Goal: Task Accomplishment & Management: Manage account settings

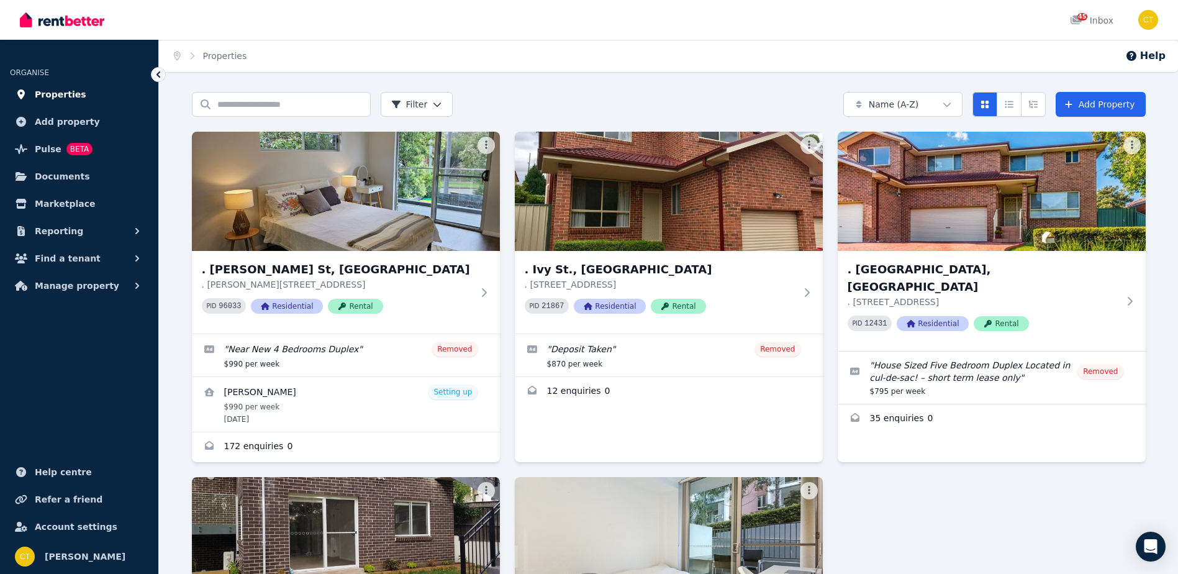
click at [75, 93] on span "Properties" at bounding box center [61, 94] width 52 height 15
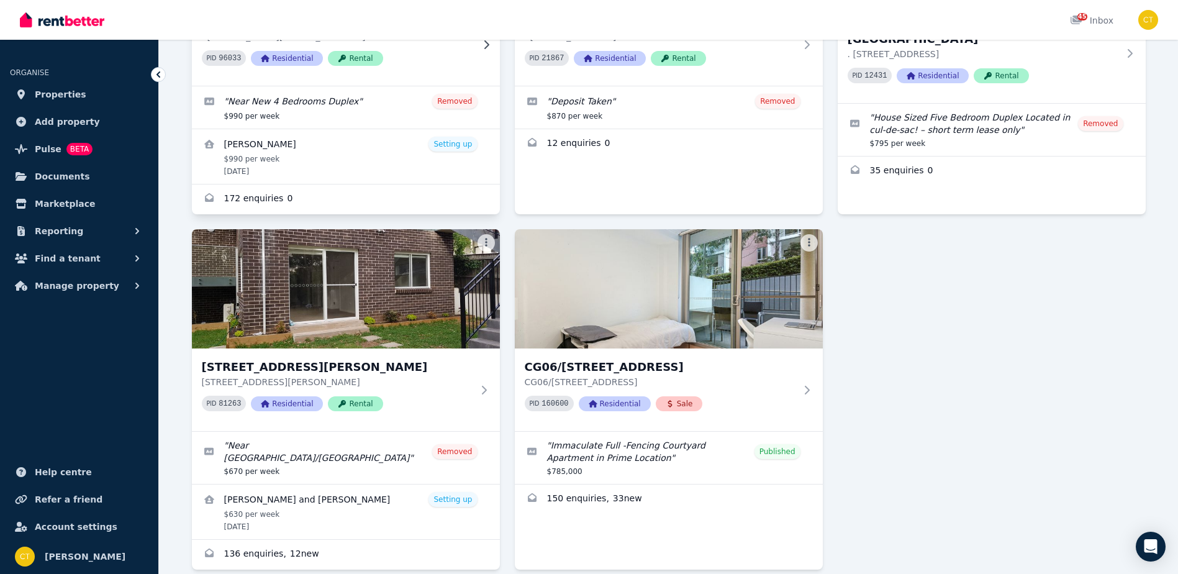
scroll to position [248, 0]
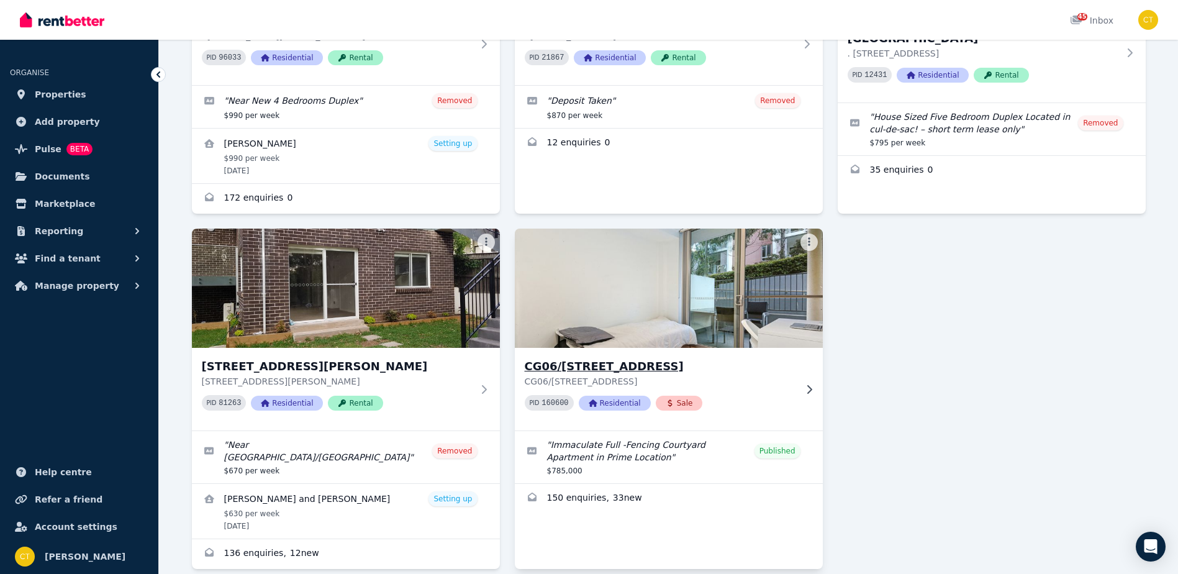
click at [633, 318] on img at bounding box center [668, 287] width 323 height 125
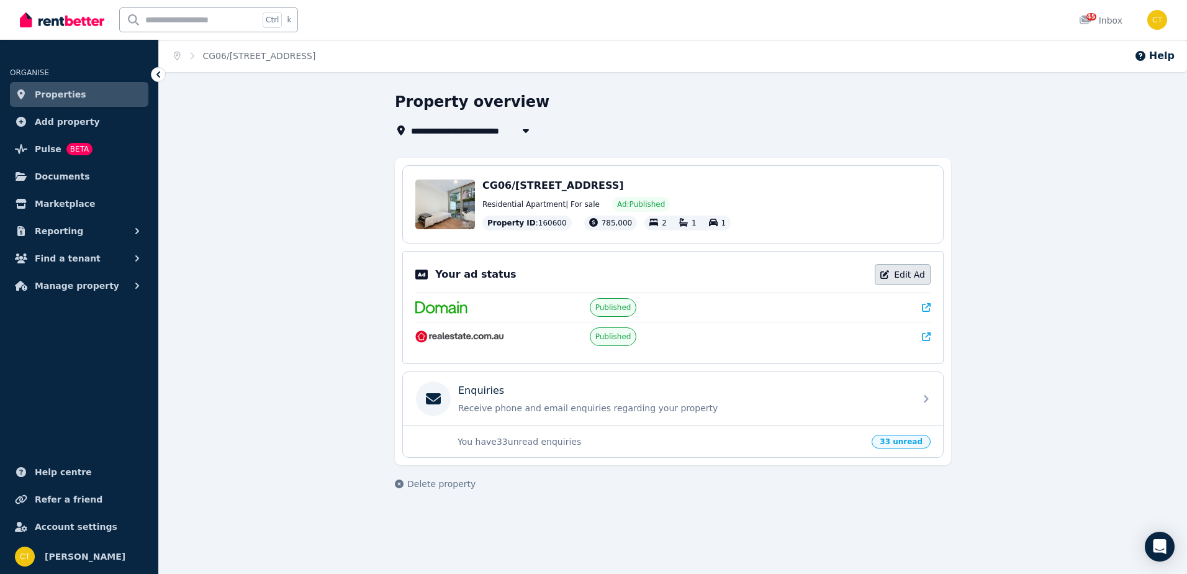
click at [908, 279] on link "Edit Ad" at bounding box center [903, 274] width 56 height 21
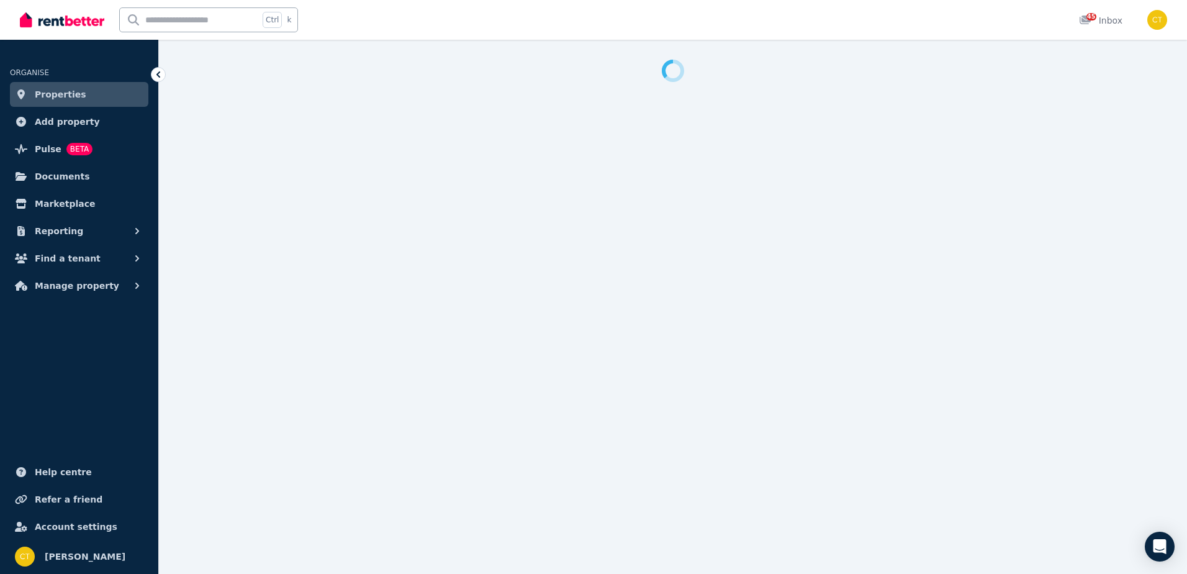
select select "**********"
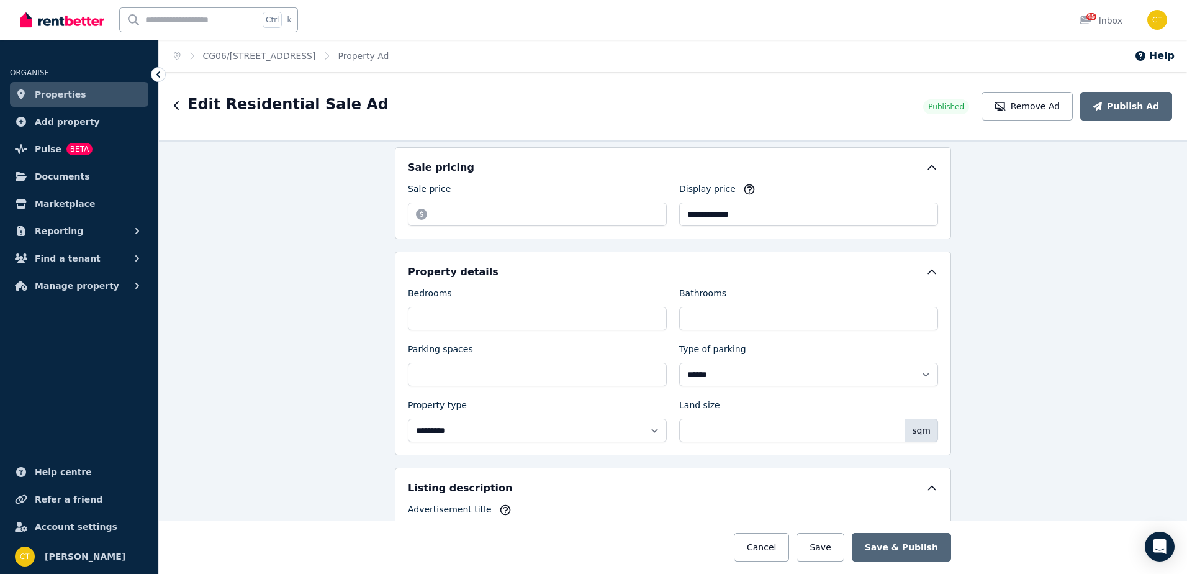
scroll to position [372, 0]
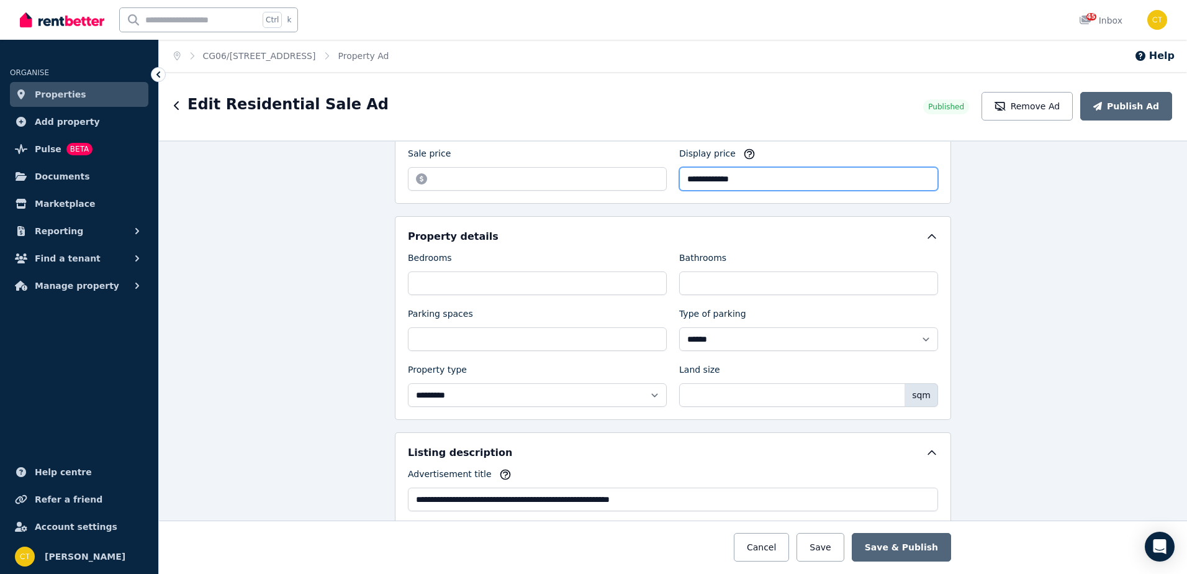
drag, startPoint x: 753, startPoint y: 180, endPoint x: 668, endPoint y: 178, distance: 85.1
click at [668, 178] on div "**********" at bounding box center [673, 168] width 530 height 43
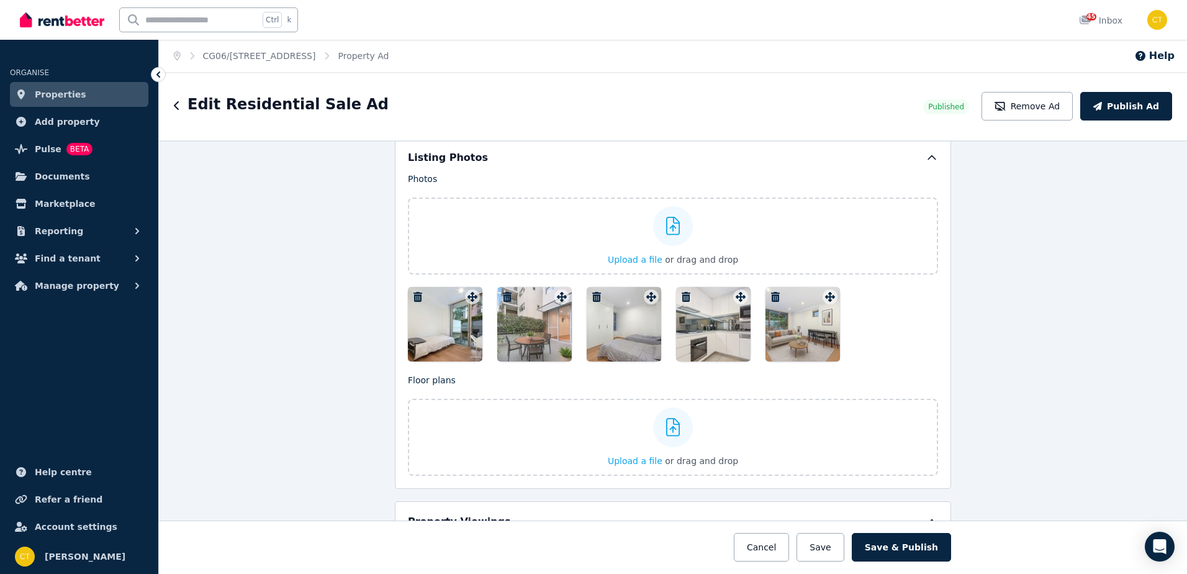
scroll to position [1366, 0]
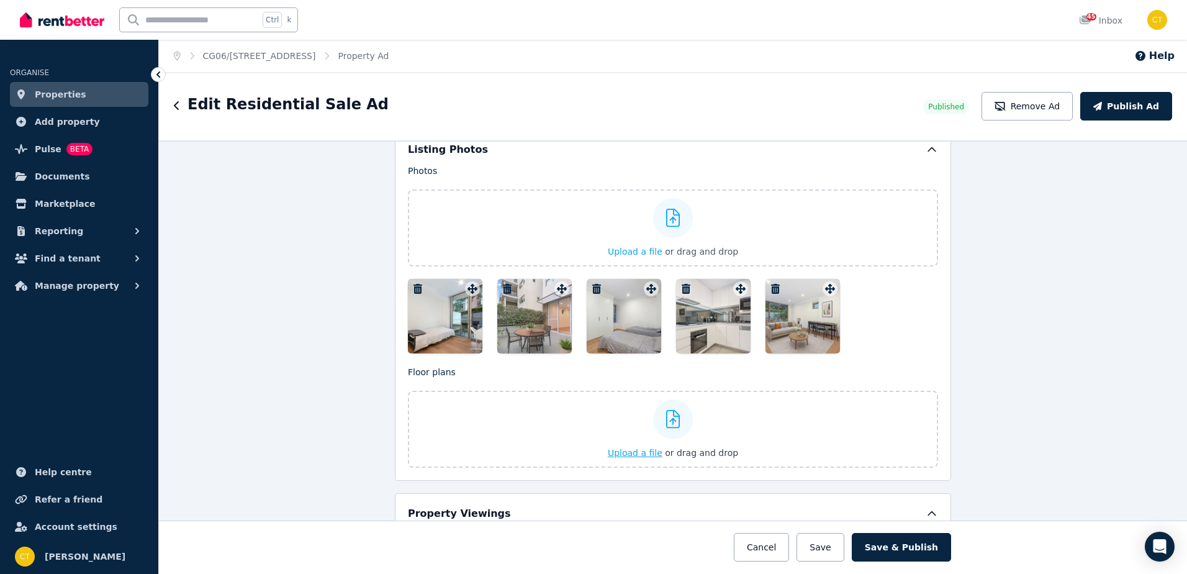
click at [644, 449] on span "Upload a file" at bounding box center [635, 453] width 55 height 10
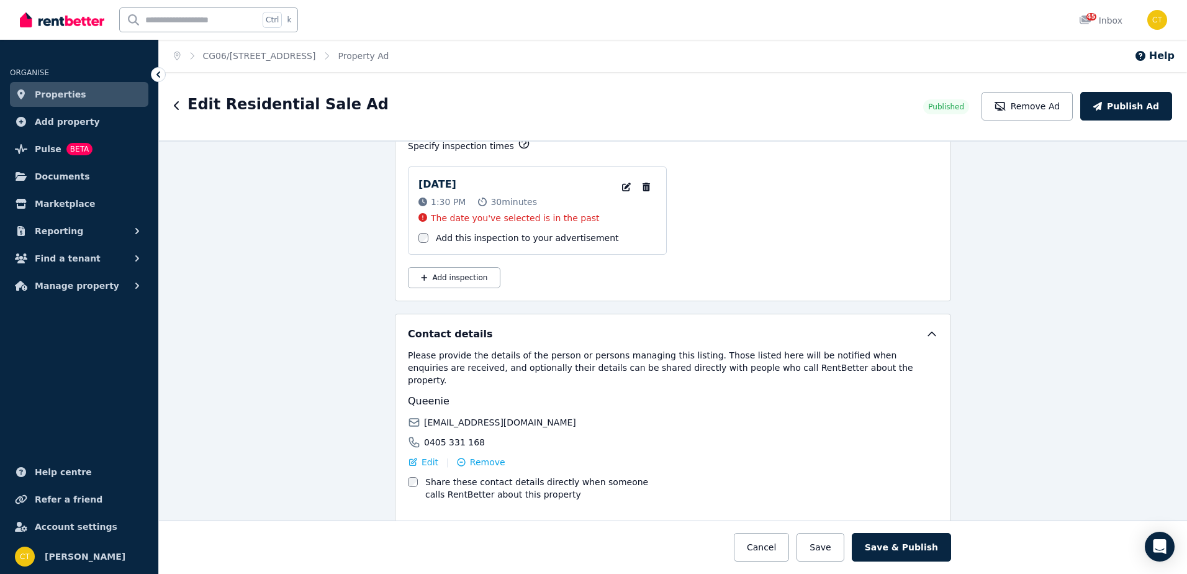
scroll to position [1862, 0]
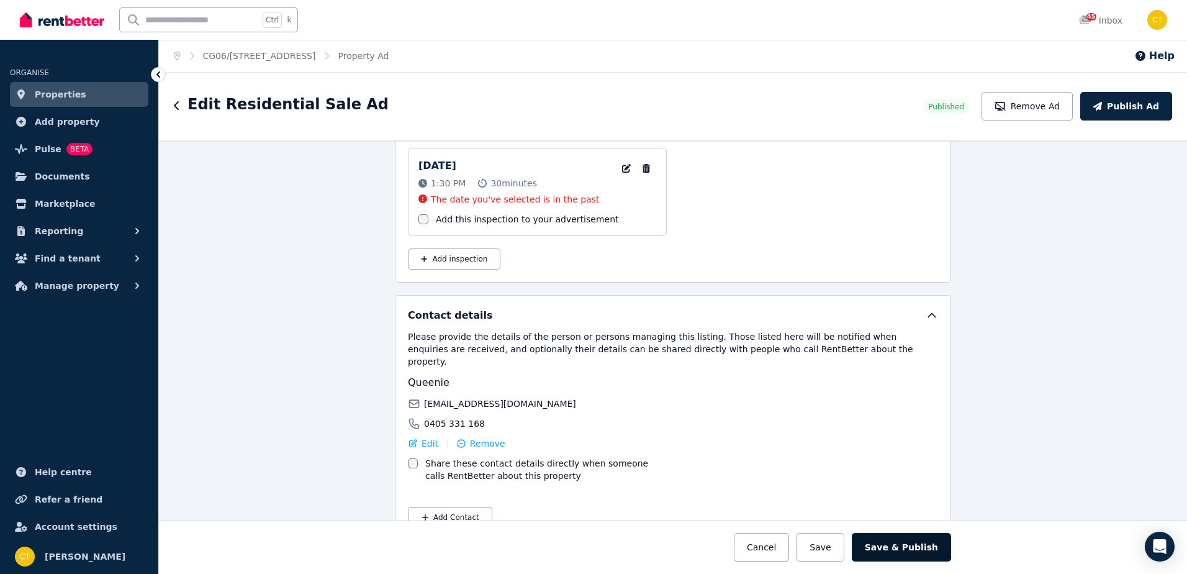
click at [911, 545] on button "Save & Publish" at bounding box center [901, 547] width 99 height 29
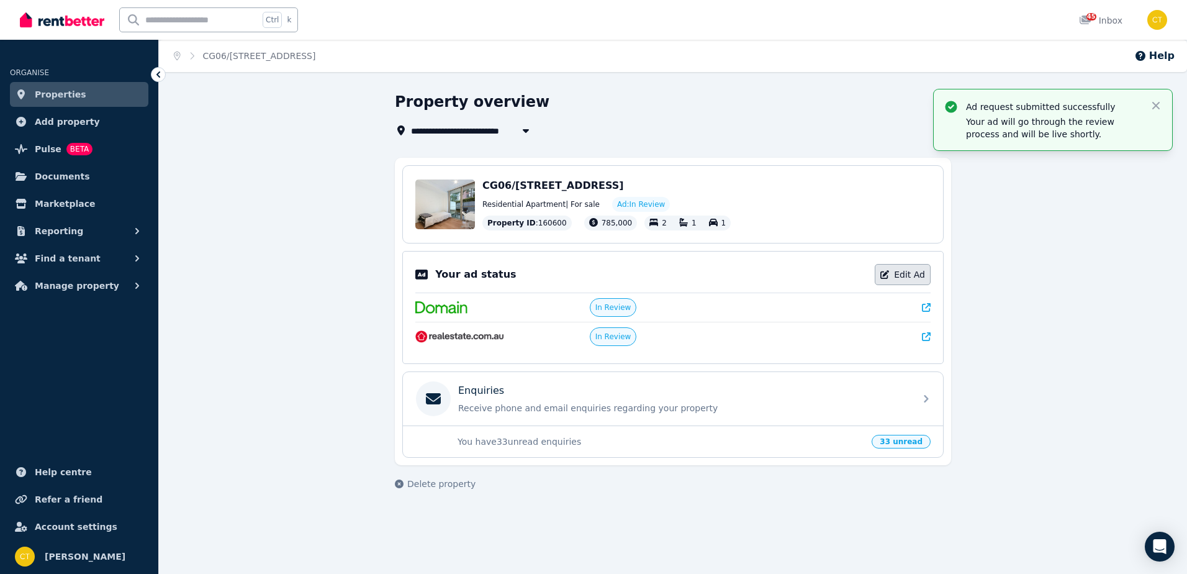
click at [910, 273] on link "Edit Ad" at bounding box center [903, 274] width 56 height 21
select select "**********"
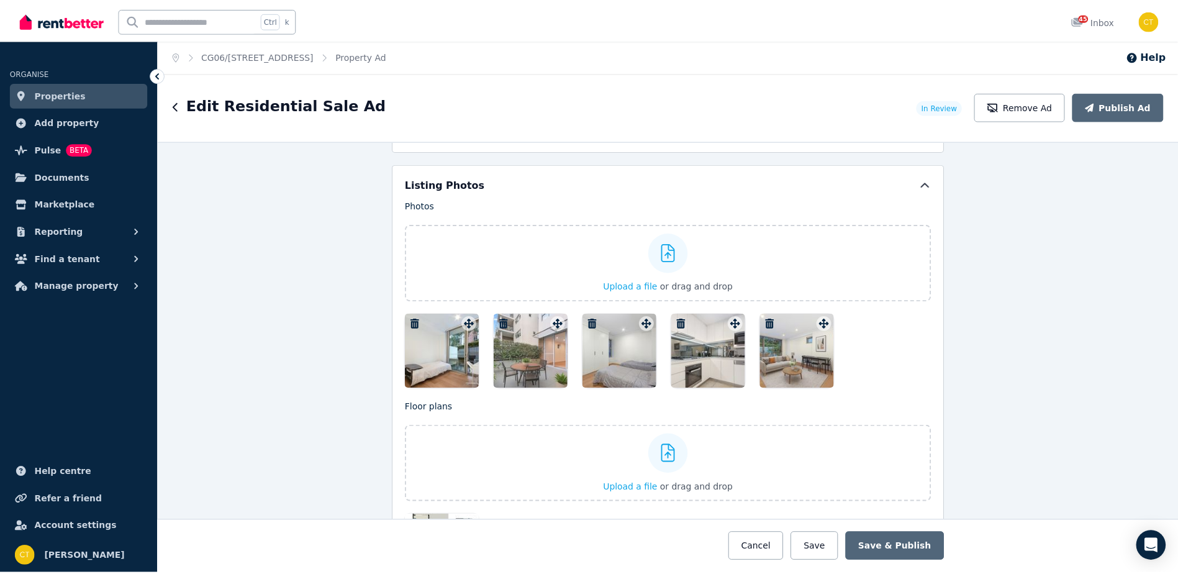
scroll to position [1366, 0]
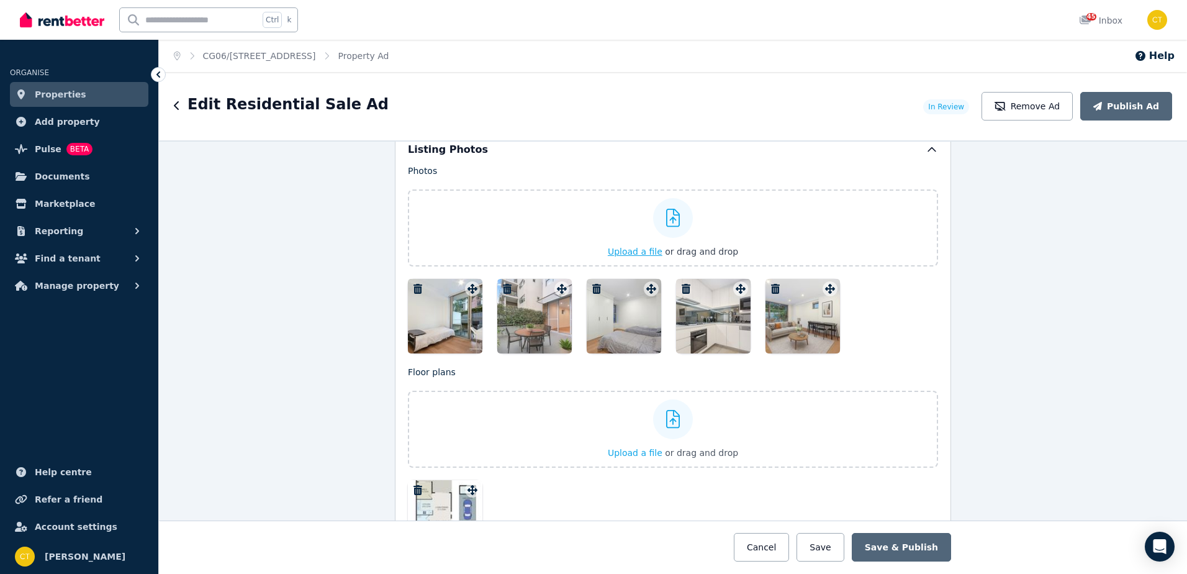
click at [635, 248] on span "Upload a file" at bounding box center [635, 251] width 55 height 10
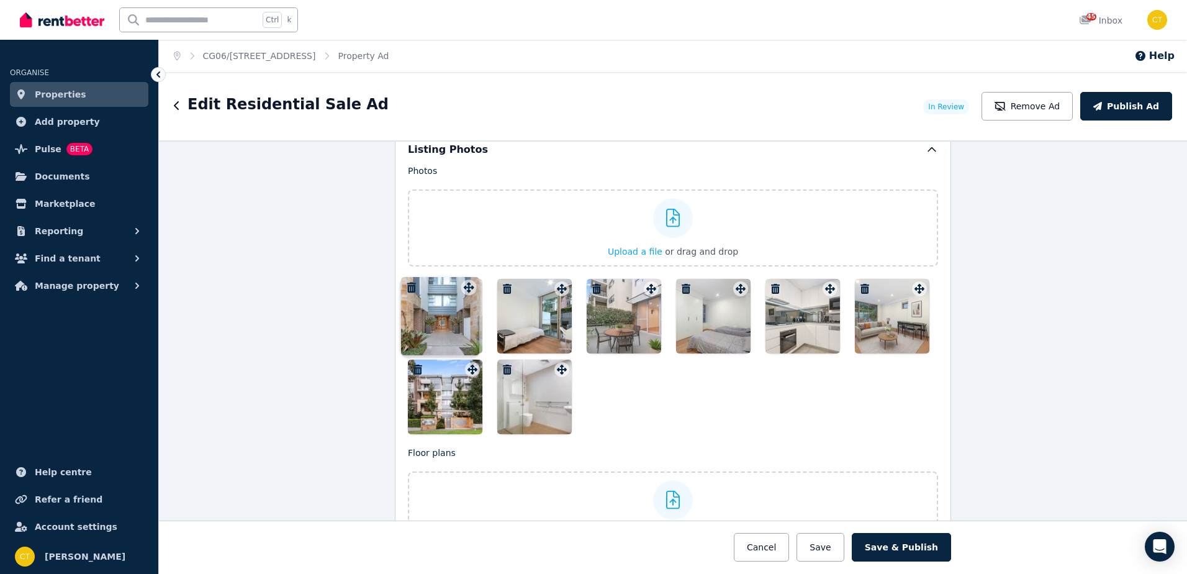
drag, startPoint x: 469, startPoint y: 372, endPoint x: 469, endPoint y: 279, distance: 93.1
click at [469, 279] on div "Photos Upload a file or drag and drop Uploaded " 091A4319.jpg " Uploaded " 091A…" at bounding box center [673, 299] width 530 height 269
drag, startPoint x: 453, startPoint y: 393, endPoint x: 462, endPoint y: 393, distance: 8.7
click at [462, 393] on div at bounding box center [445, 396] width 74 height 74
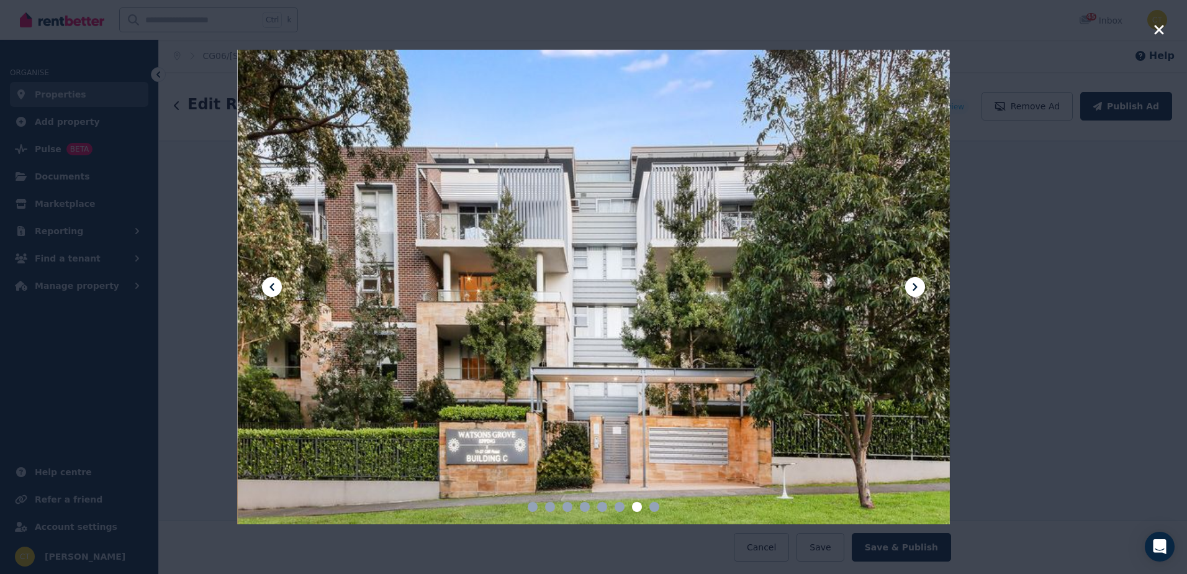
click at [1160, 28] on icon "button" at bounding box center [1158, 29] width 9 height 9
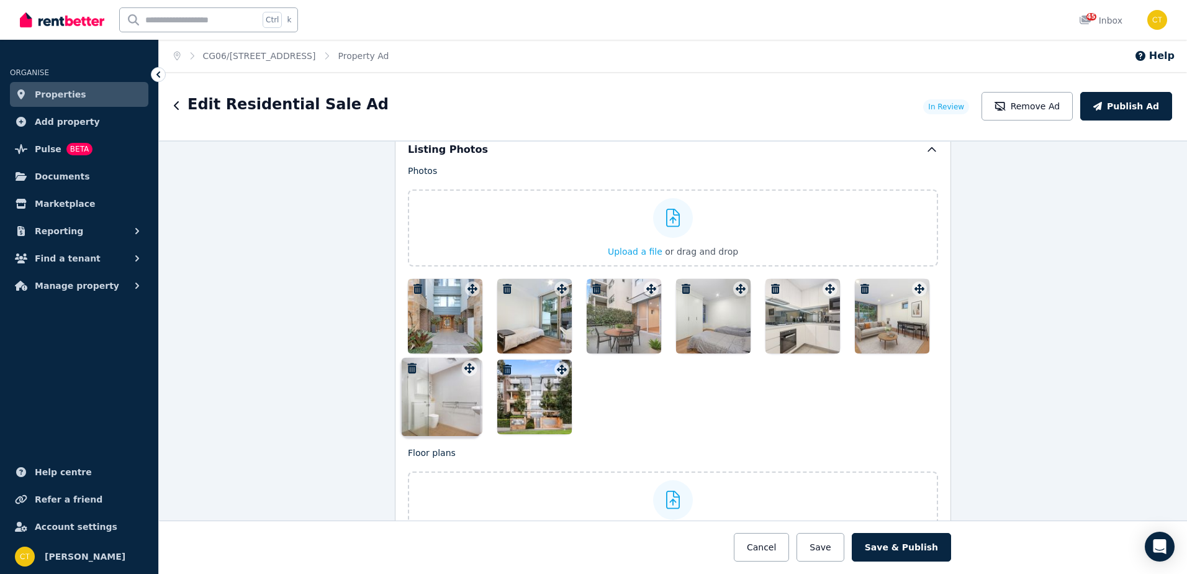
drag, startPoint x: 559, startPoint y: 371, endPoint x: 470, endPoint y: 359, distance: 90.2
click at [470, 359] on div "Photos Upload a file or drag and drop Uploaded " 091A4319.jpg " Uploaded " 091A…" at bounding box center [673, 299] width 530 height 269
click at [918, 544] on button "Save & Publish" at bounding box center [901, 547] width 99 height 29
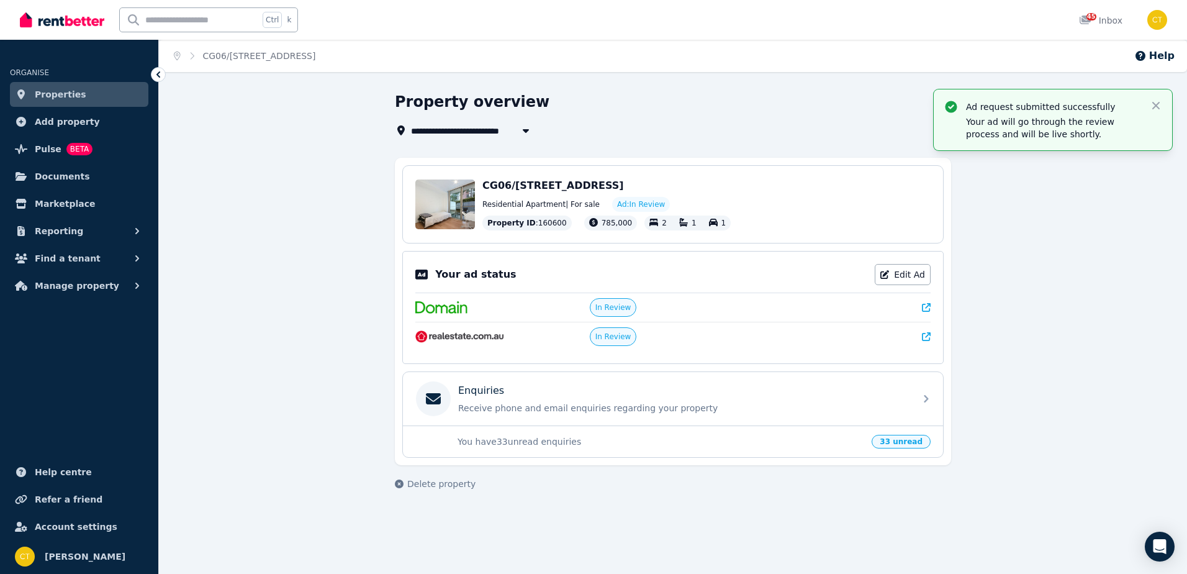
click at [90, 94] on link "Properties" at bounding box center [79, 94] width 138 height 25
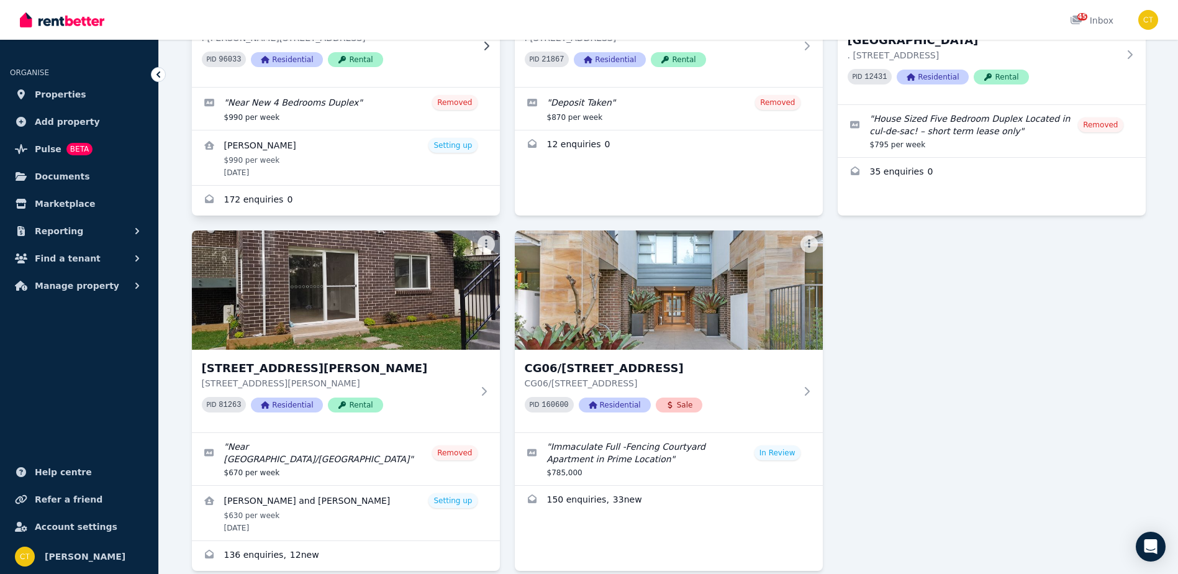
scroll to position [248, 0]
